Goal: Information Seeking & Learning: Learn about a topic

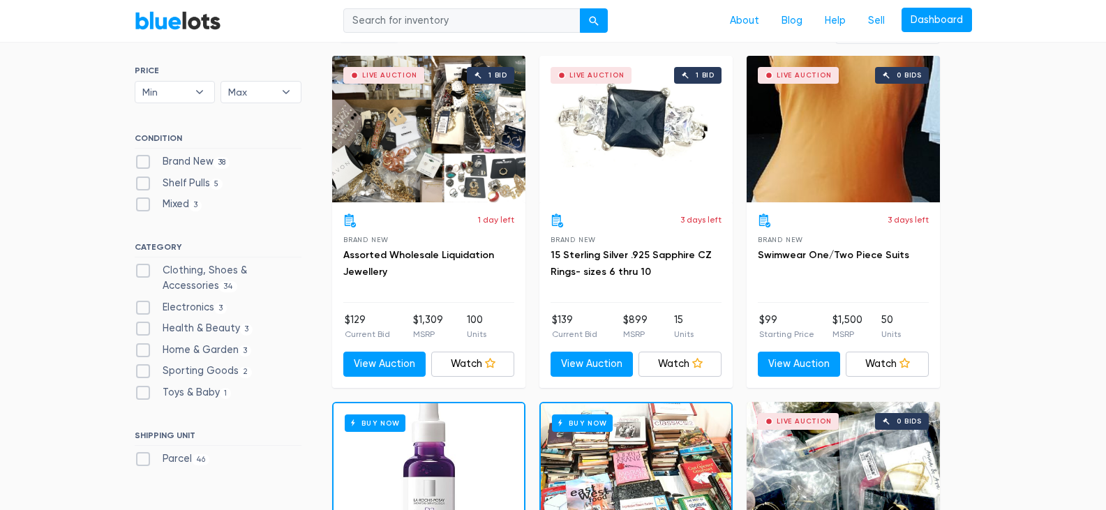
scroll to position [474, 0]
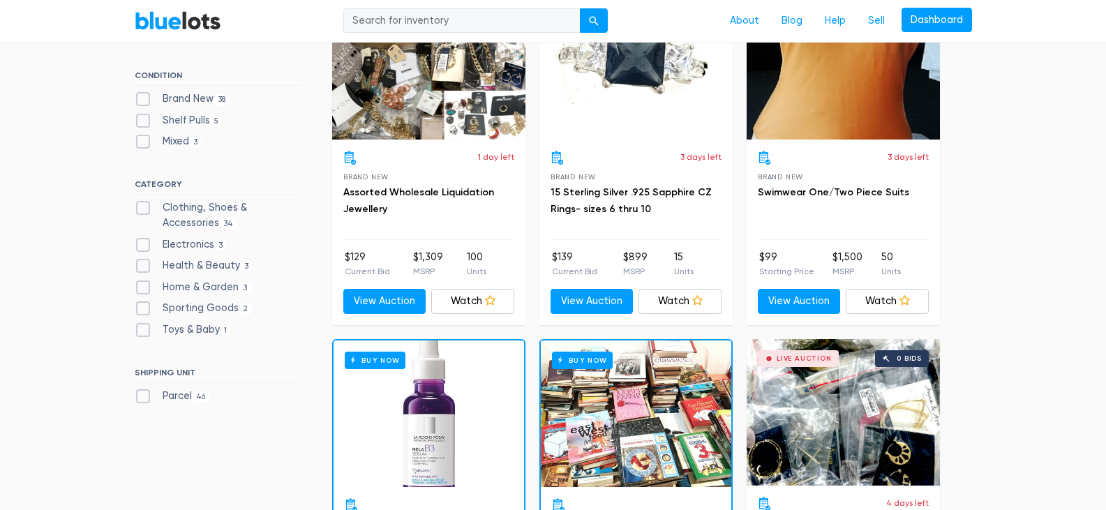
click at [142, 102] on label "Brand New 38" at bounding box center [183, 98] width 96 height 15
click at [142, 100] on New"] "Brand New 38" at bounding box center [139, 95] width 9 height 9
checkbox New"] "true"
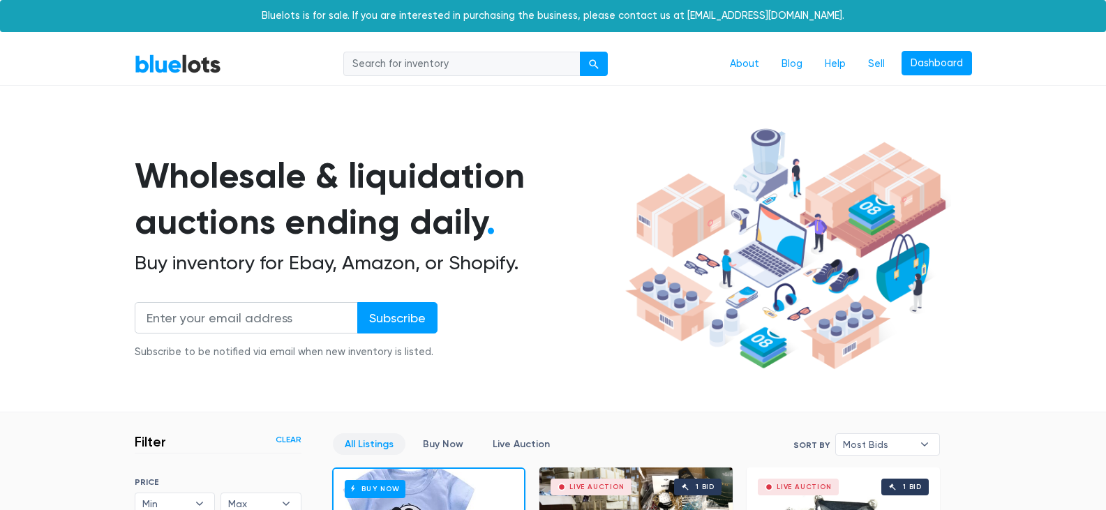
scroll to position [375, 0]
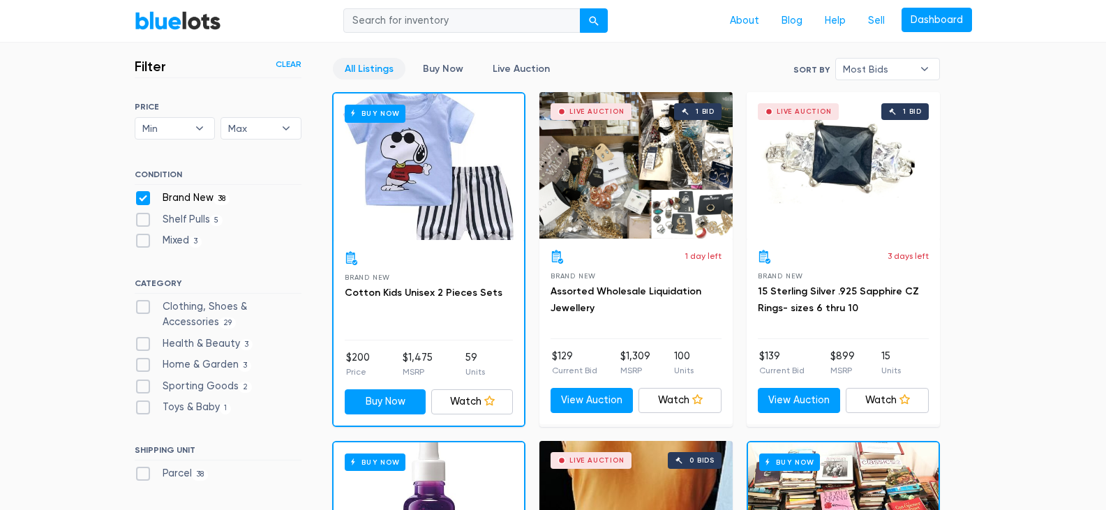
click at [140, 309] on label "Clothing, Shoes & Accessories 29" at bounding box center [218, 314] width 167 height 30
click at [140, 308] on Accessories"] "Clothing, Shoes & Accessories 29" at bounding box center [139, 303] width 9 height 9
checkbox Accessories"] "true"
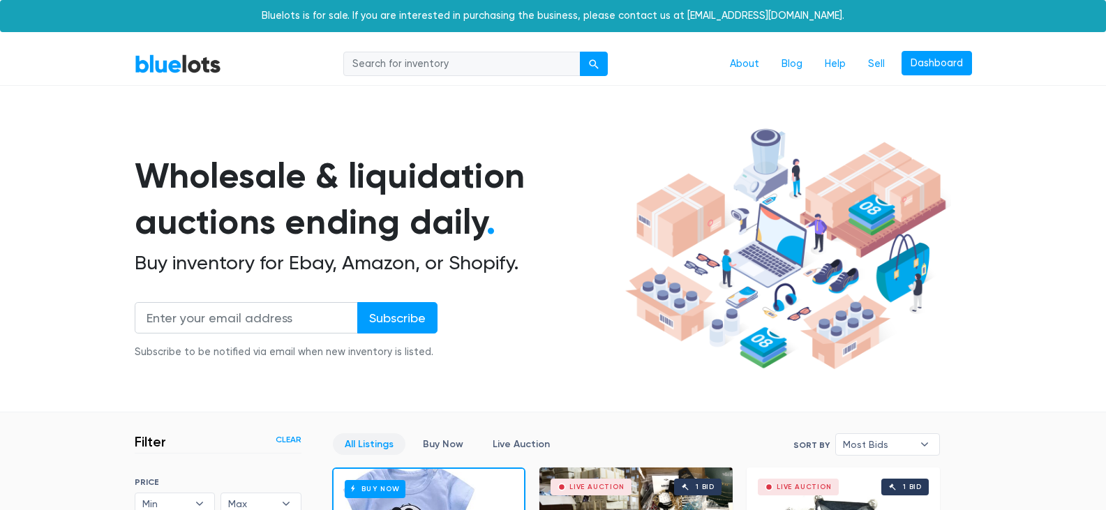
scroll to position [375, 0]
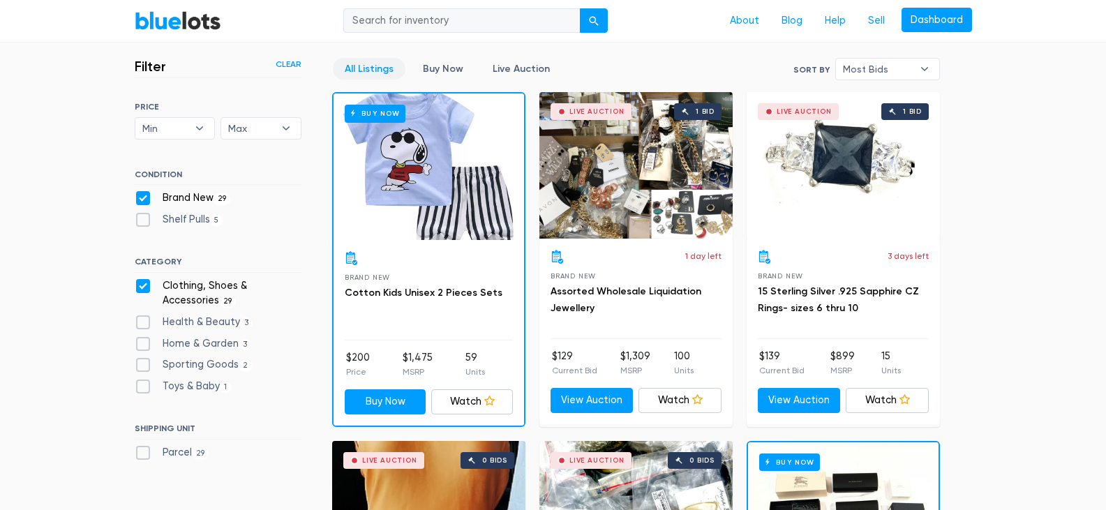
click at [137, 346] on label "Home & Garden 3" at bounding box center [193, 343] width 117 height 15
click at [137, 345] on Garden"] "Home & Garden 3" at bounding box center [139, 340] width 9 height 9
checkbox Garden"] "true"
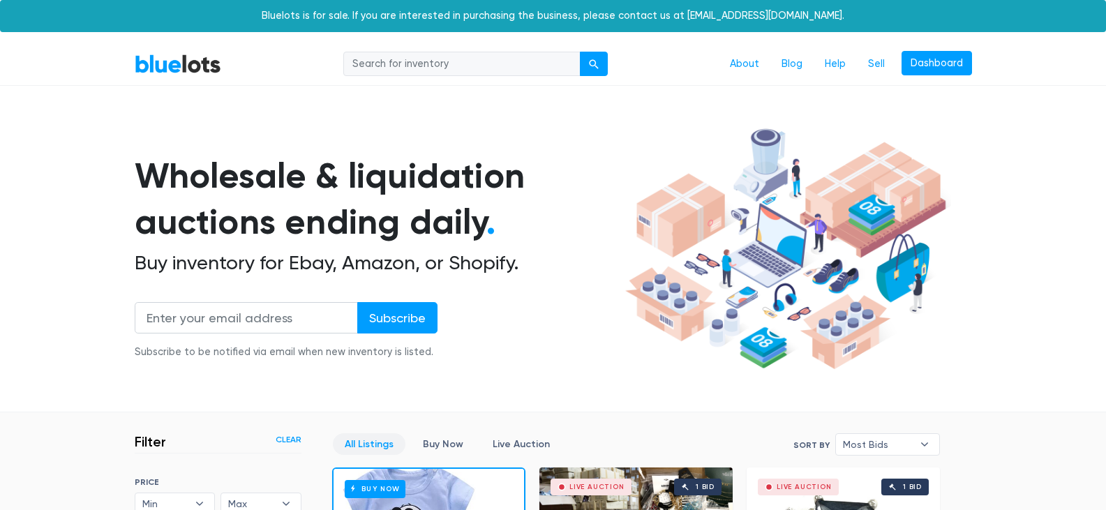
scroll to position [375, 0]
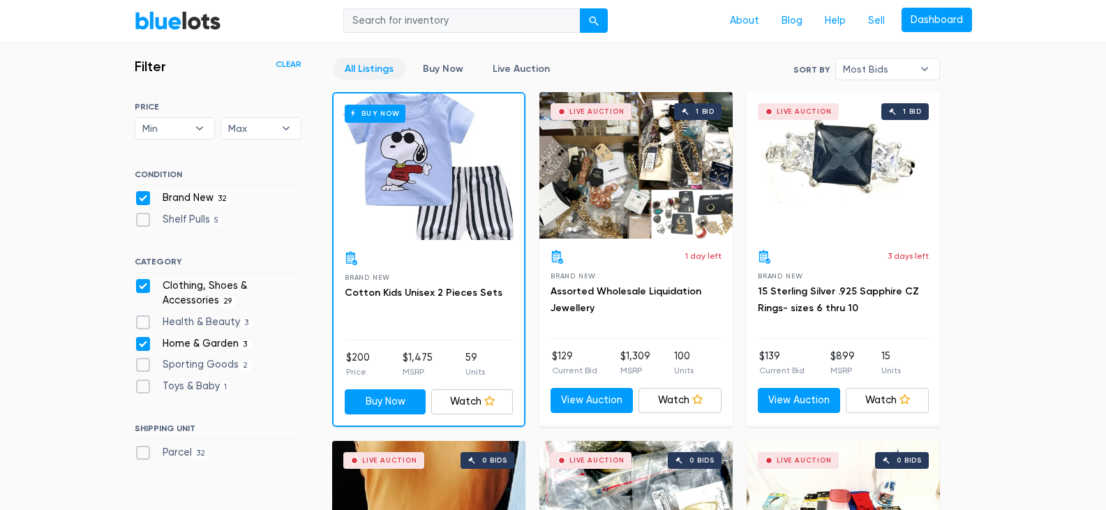
click at [139, 329] on label "Health & Beauty 3" at bounding box center [194, 322] width 119 height 15
click at [139, 324] on Beauty"] "Health & Beauty 3" at bounding box center [139, 319] width 9 height 9
checkbox Beauty"] "true"
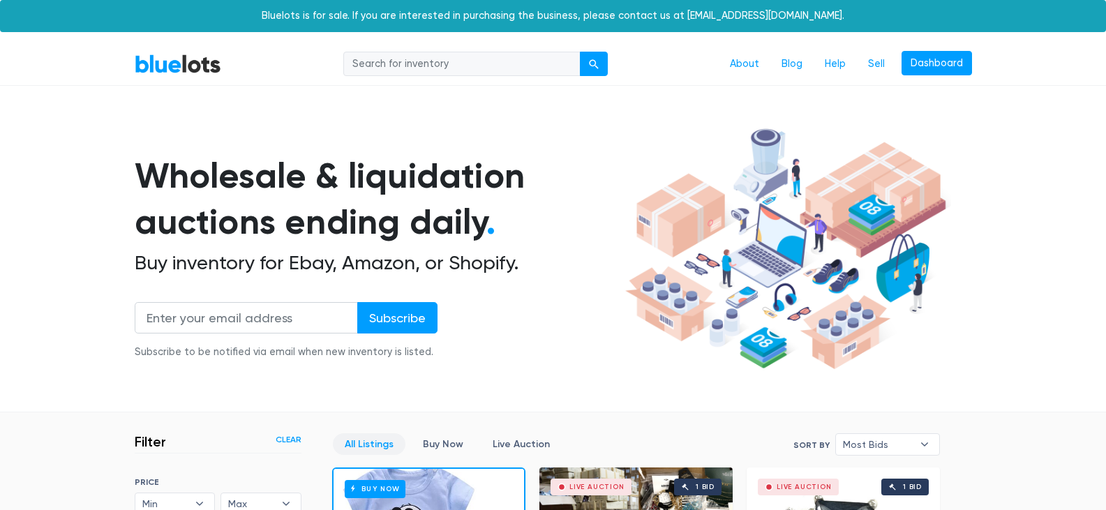
scroll to position [375, 0]
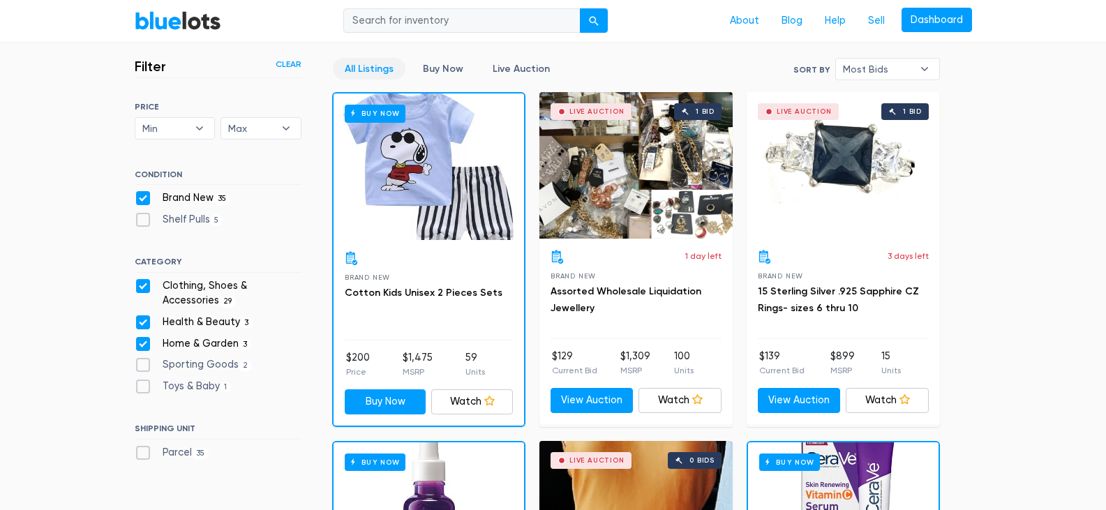
click at [139, 362] on label "Sporting Goods 2" at bounding box center [194, 364] width 118 height 15
click at [139, 362] on Goods"] "Sporting Goods 2" at bounding box center [139, 361] width 9 height 9
checkbox Goods"] "true"
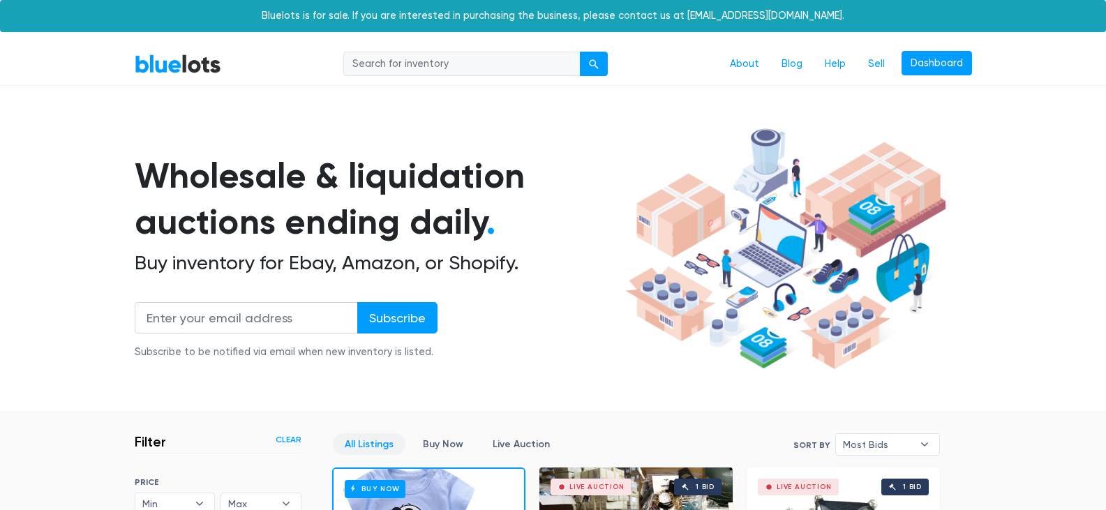
scroll to position [375, 0]
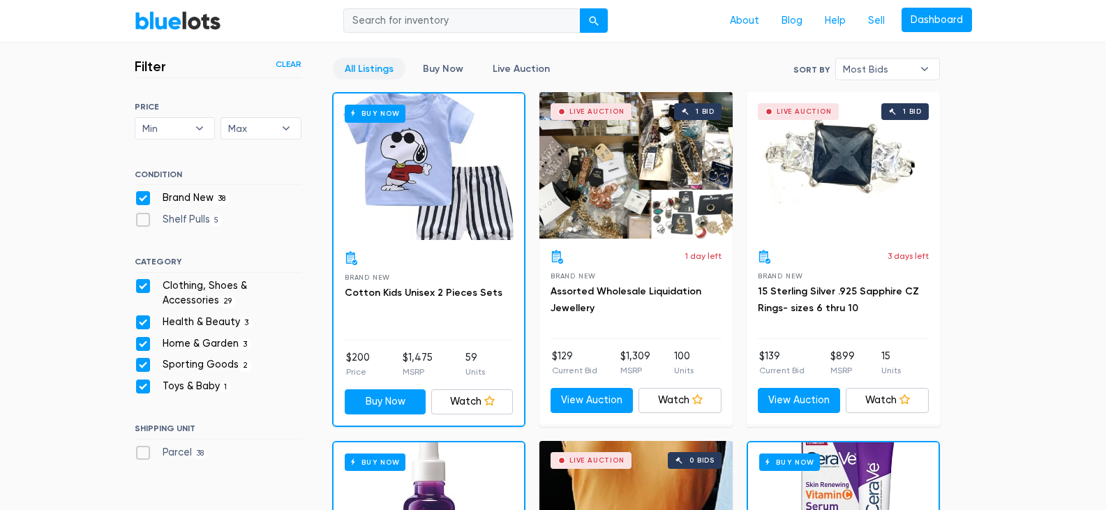
click at [139, 453] on label "Parcel 38" at bounding box center [172, 452] width 74 height 15
click at [139, 453] on input "Parcel 38" at bounding box center [139, 449] width 9 height 9
checkbox input "true"
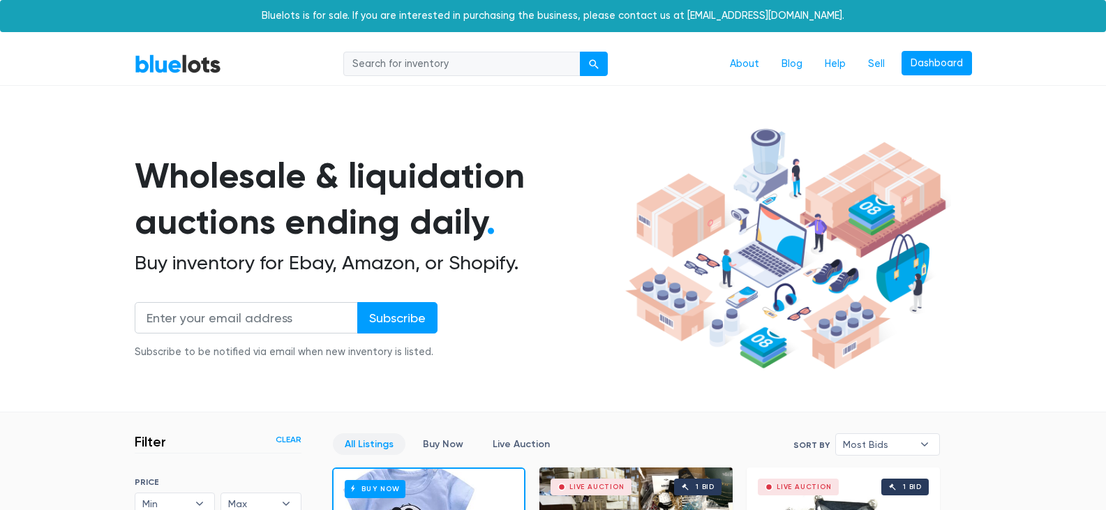
scroll to position [375, 0]
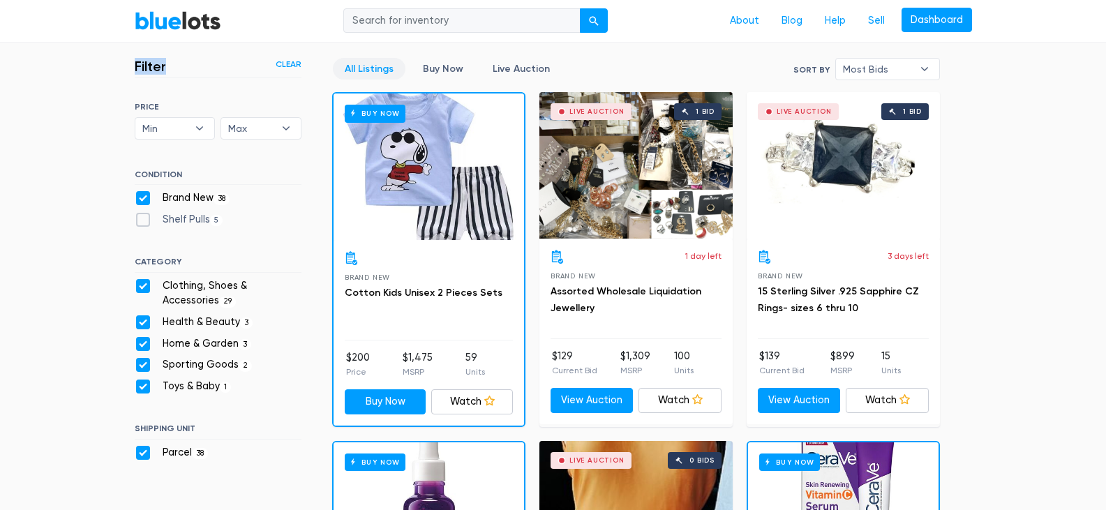
click at [502, 64] on link "Live Auction" at bounding box center [521, 69] width 81 height 22
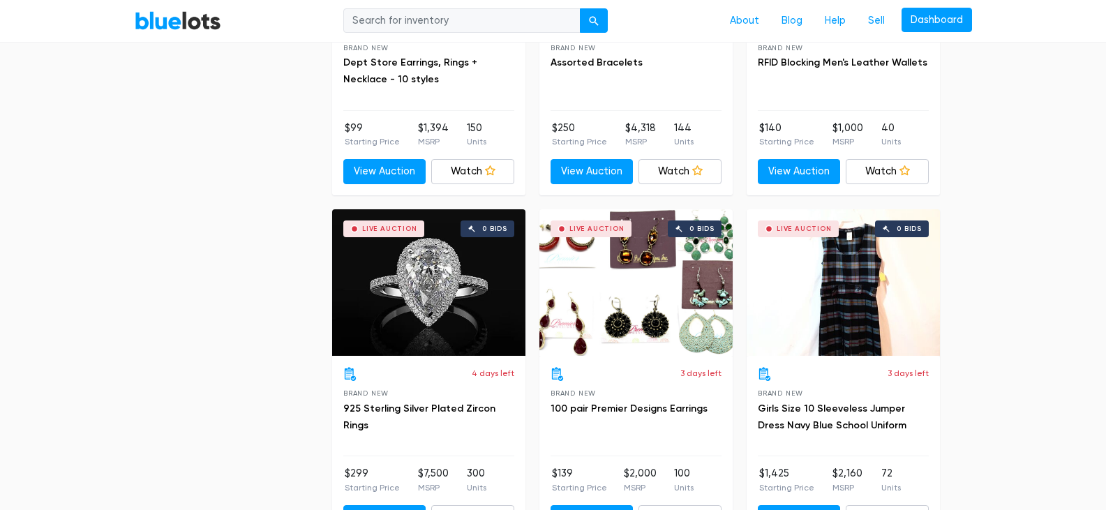
scroll to position [1408, 0]
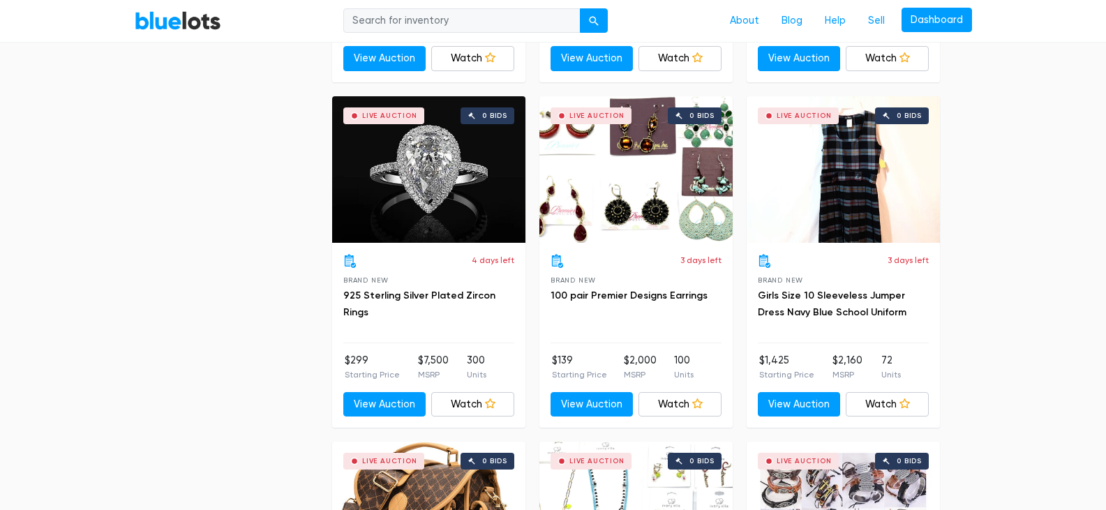
click at [621, 226] on div "Live Auction 0 bids" at bounding box center [635, 169] width 193 height 146
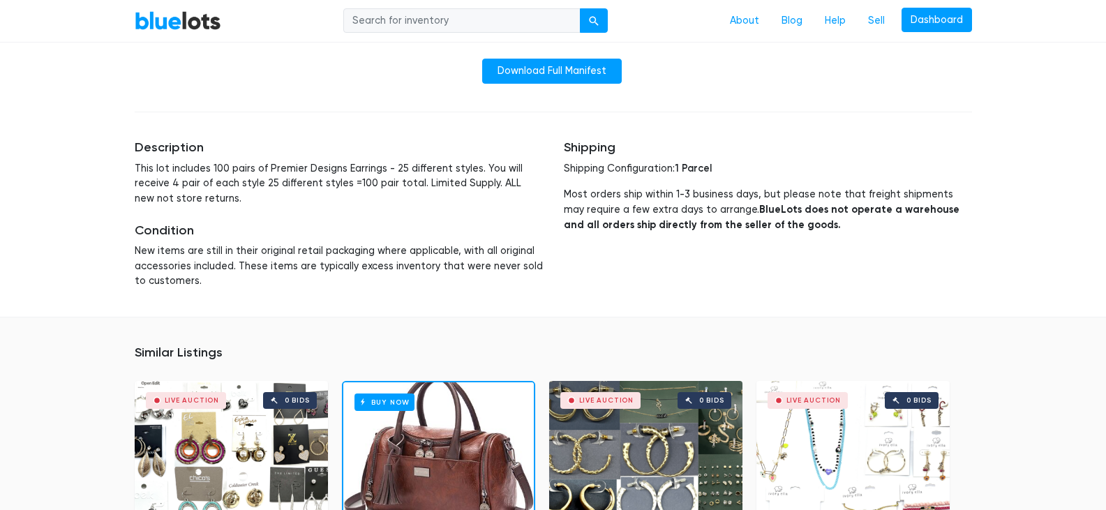
scroll to position [670, 0]
